Goal: Task Accomplishment & Management: Manage account settings

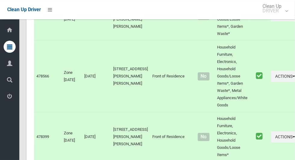
scroll to position [2220, 0]
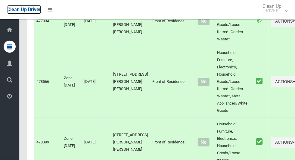
click at [41, 8] on span "Clean Up Driver" at bounding box center [24, 10] width 34 height 6
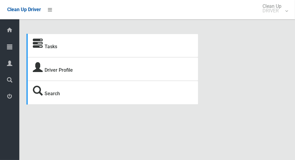
click at [7, 48] on div at bounding box center [10, 47] width 12 height 12
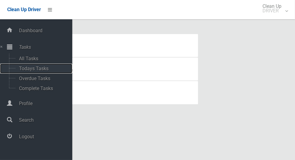
click at [22, 71] on span "Todays Tasks" at bounding box center [42, 69] width 50 height 6
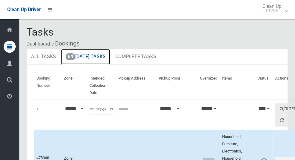
click at [82, 58] on link "64 Today's Tasks" at bounding box center [85, 57] width 49 height 16
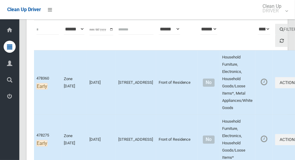
scroll to position [80, 0]
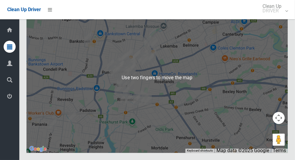
scroll to position [4378, 0]
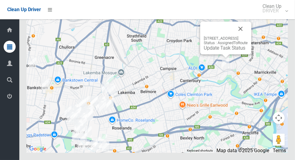
click at [248, 36] on button "Close" at bounding box center [240, 28] width 14 height 14
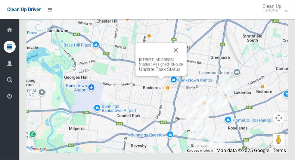
click at [183, 57] on button "Close" at bounding box center [176, 50] width 14 height 14
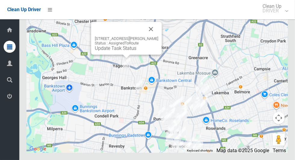
click at [149, 36] on button "Close" at bounding box center [151, 29] width 14 height 14
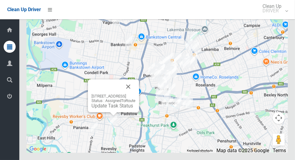
click at [136, 94] on button "Close" at bounding box center [128, 86] width 14 height 14
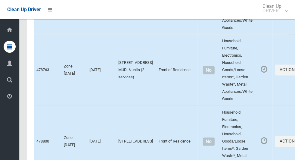
scroll to position [1743, 0]
click at [286, 11] on link "Clean Up DRIVER" at bounding box center [274, 9] width 36 height 19
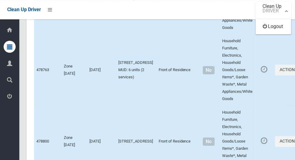
click at [288, 15] on div at bounding box center [147, 80] width 295 height 160
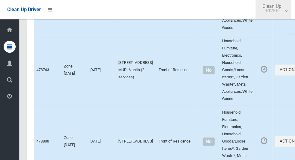
click at [291, 14] on link "Clean Up DRIVER" at bounding box center [274, 9] width 36 height 19
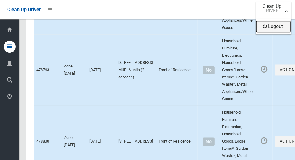
click at [289, 30] on link "Logout" at bounding box center [273, 26] width 35 height 12
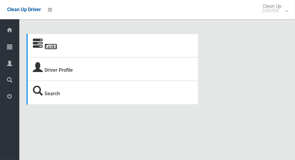
click at [50, 48] on link "Tasks" at bounding box center [51, 47] width 13 height 6
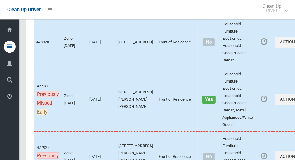
scroll to position [3448, 0]
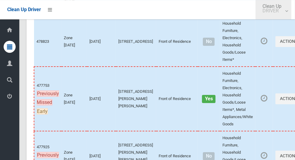
click at [291, 12] on link "Clean Up DRIVER" at bounding box center [274, 9] width 36 height 19
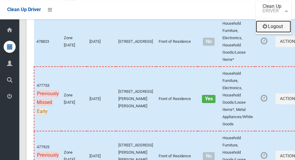
click at [283, 29] on link "Logout" at bounding box center [273, 26] width 35 height 12
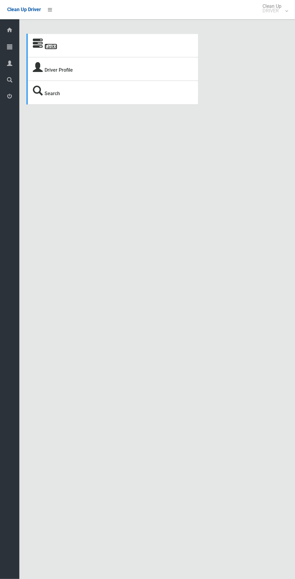
click at [52, 44] on link "Tasks" at bounding box center [51, 47] width 13 height 6
click at [57, 45] on link "Tasks" at bounding box center [51, 47] width 13 height 6
click at [48, 44] on link "Tasks" at bounding box center [51, 47] width 13 height 6
